Goal: Transaction & Acquisition: Book appointment/travel/reservation

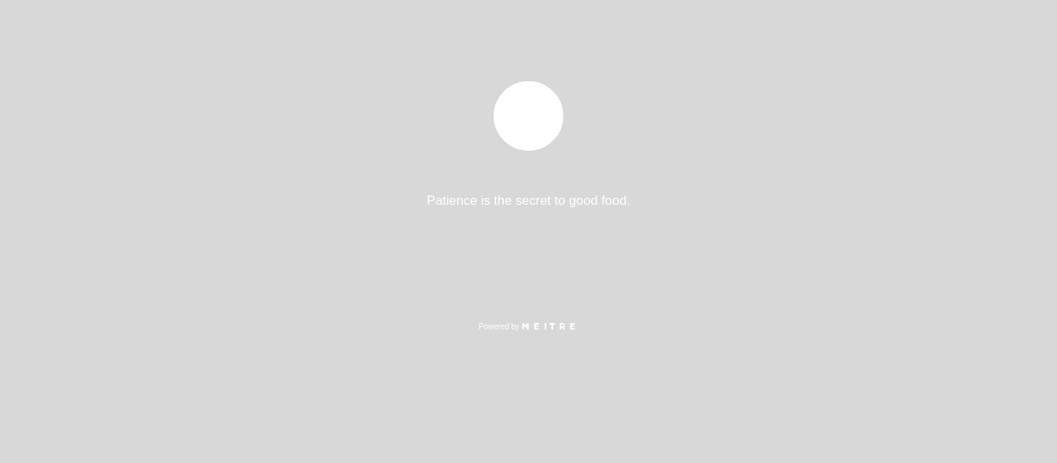
select select "es"
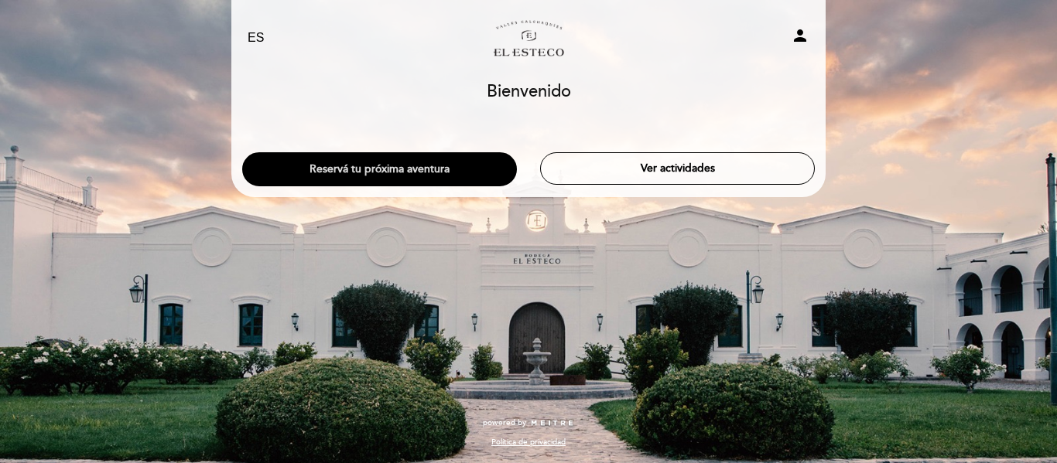
click at [405, 165] on button "Reservá tu próxima aventura" at bounding box center [379, 169] width 275 height 34
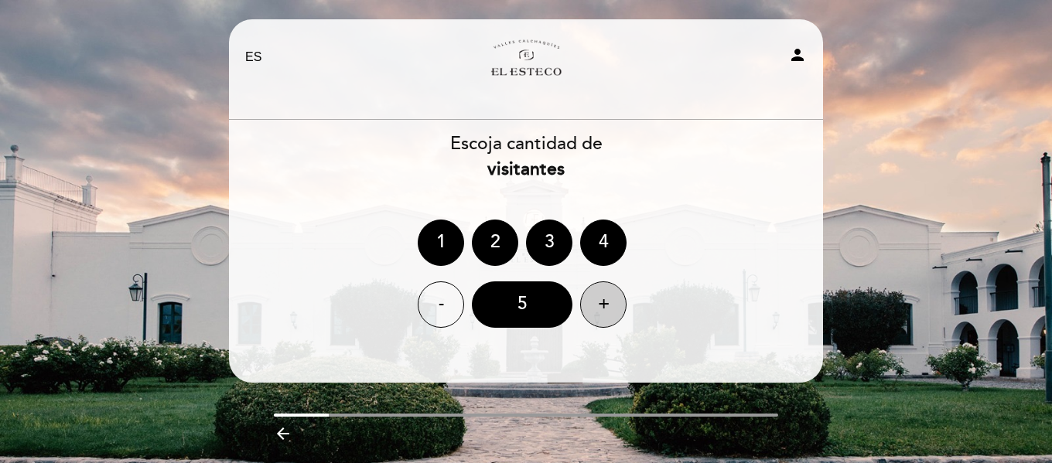
click at [603, 312] on div "+" at bounding box center [603, 305] width 46 height 46
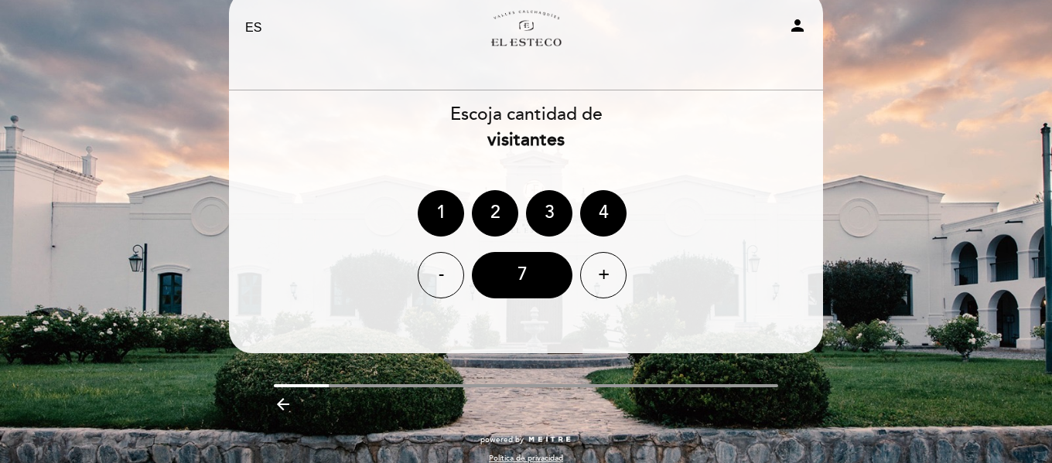
scroll to position [46, 0]
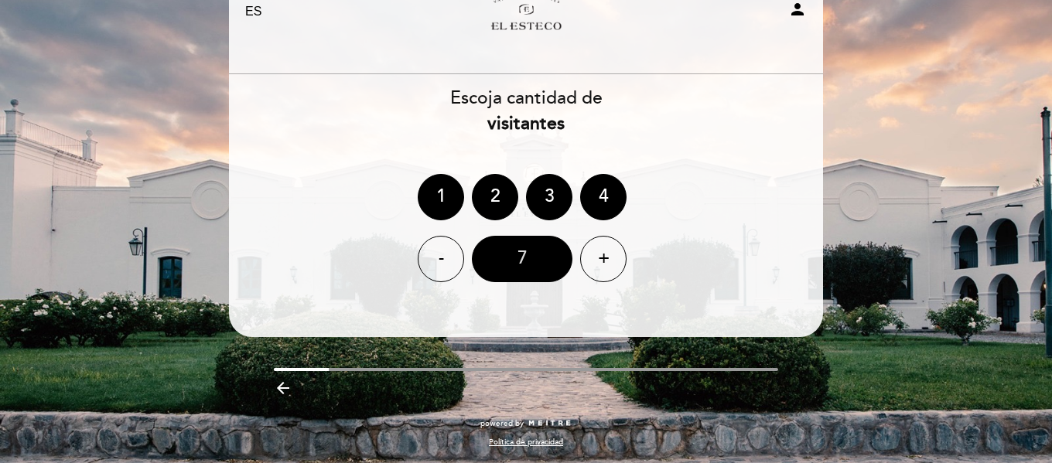
click at [533, 272] on div "7" at bounding box center [522, 259] width 101 height 46
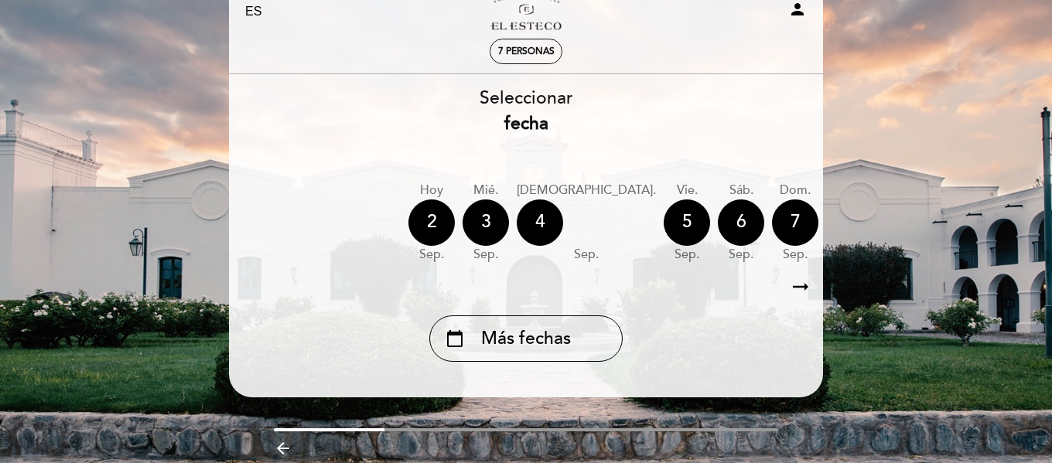
click at [800, 290] on icon "arrow_right_alt" at bounding box center [800, 287] width 23 height 33
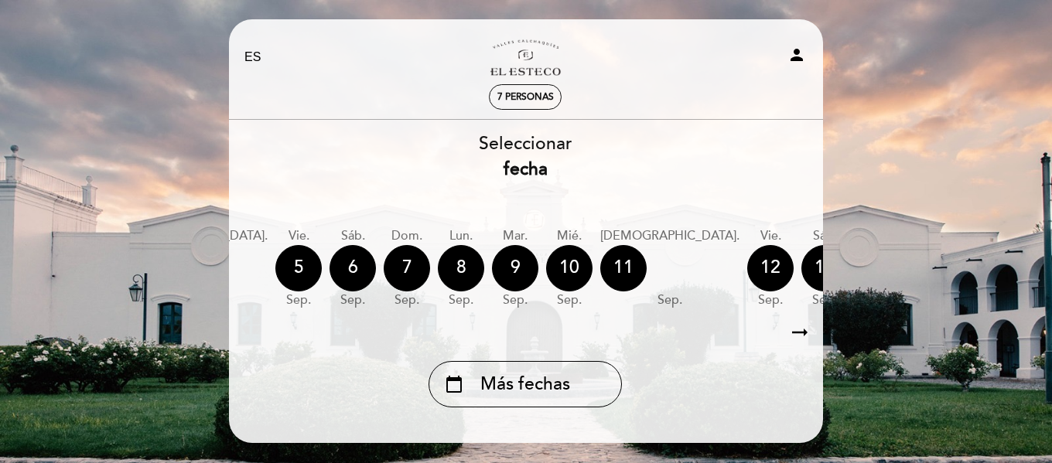
scroll to position [0, 451]
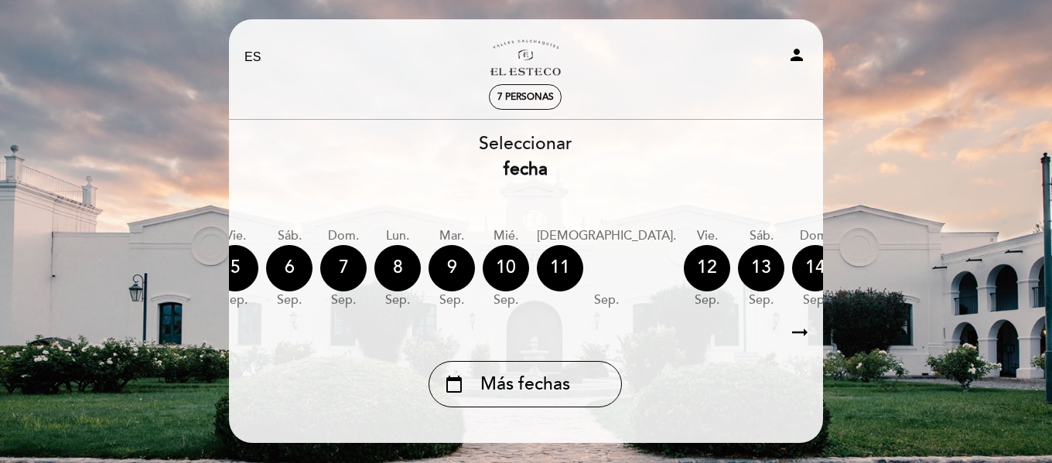
click at [794, 333] on icon "arrow_right_alt" at bounding box center [799, 332] width 23 height 33
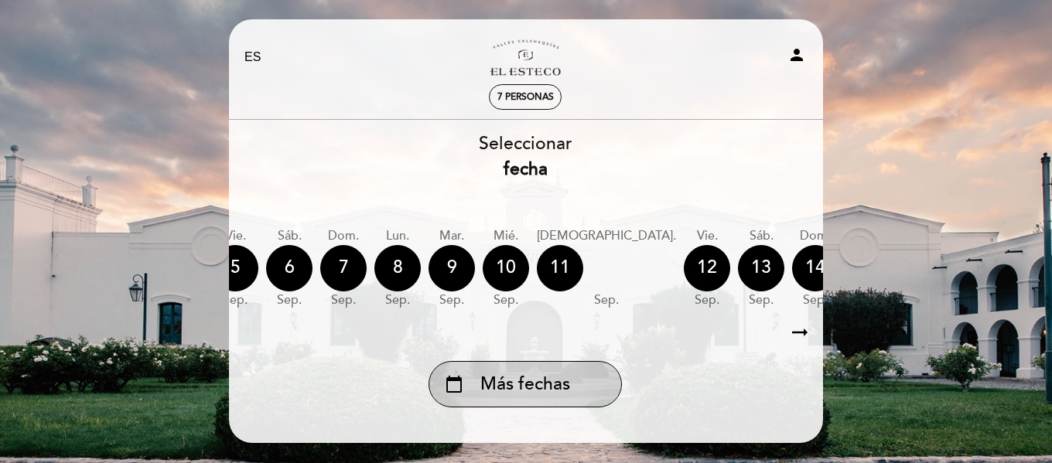
click at [466, 392] on div "calendar_today Más fechas" at bounding box center [525, 384] width 193 height 46
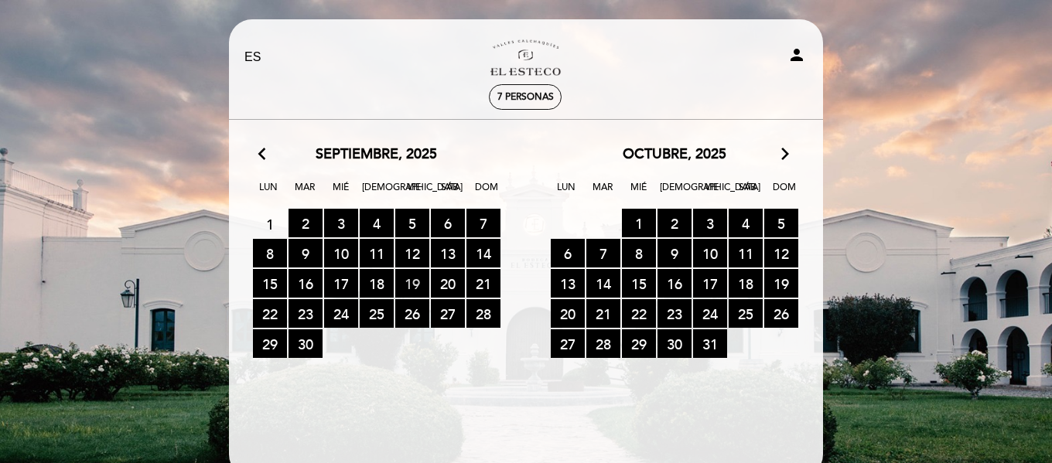
click at [417, 285] on span "19 RESERVAS DISPONIBLES" at bounding box center [412, 283] width 34 height 29
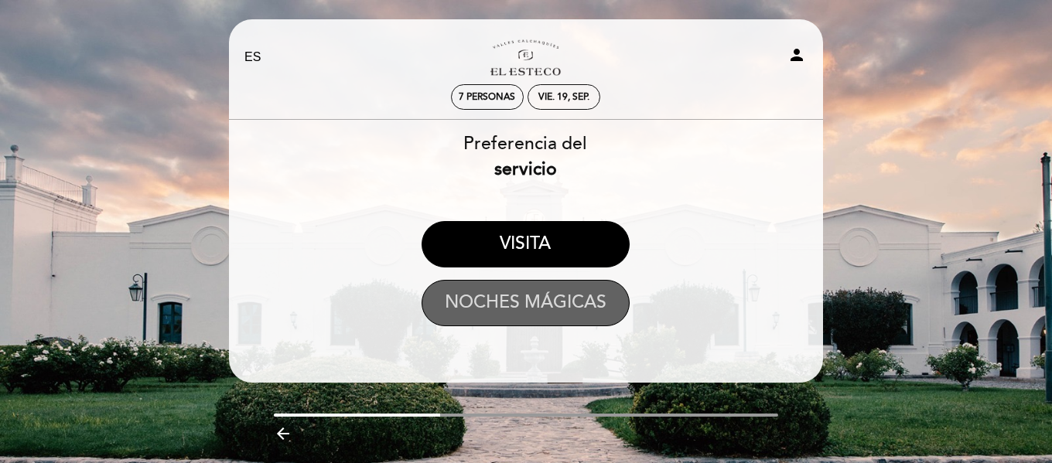
click at [520, 302] on button "NOCHES MÁGICAS" at bounding box center [526, 303] width 208 height 46
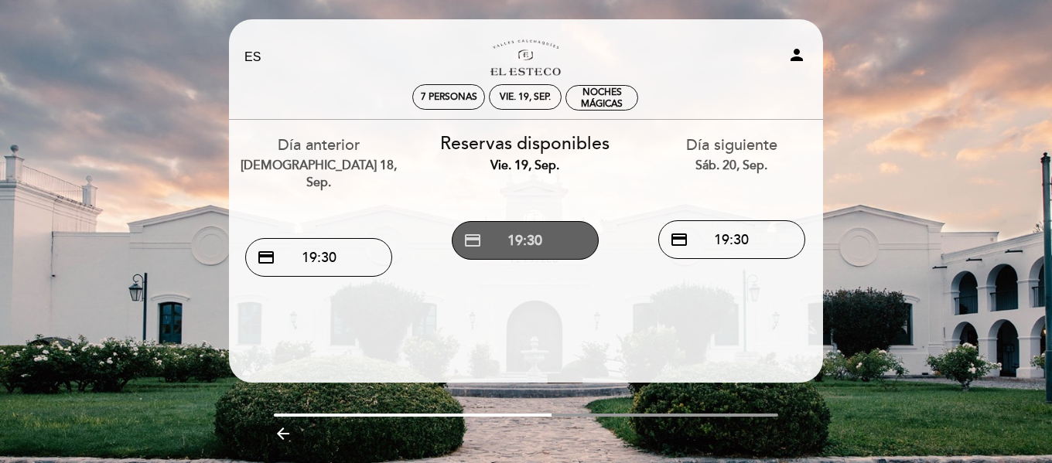
click at [494, 248] on button "credit_card 19:30" at bounding box center [525, 240] width 147 height 39
